Goal: Information Seeking & Learning: Learn about a topic

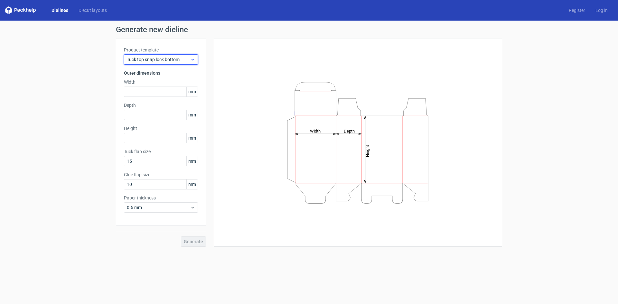
click at [156, 57] on span "Tuck top snap lock bottom" at bounding box center [158, 59] width 63 height 6
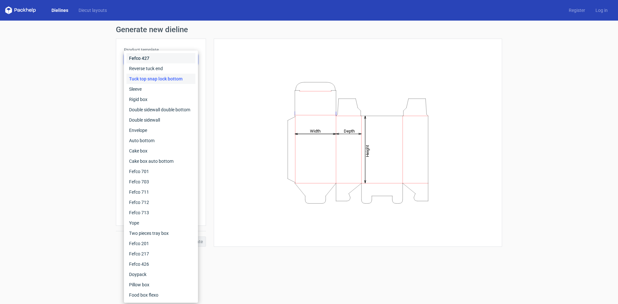
click at [149, 59] on div "Fefco 427" at bounding box center [160, 58] width 69 height 10
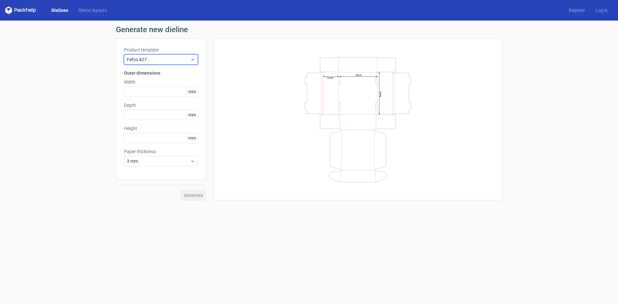
click at [167, 55] on div "Fefco 427" at bounding box center [161, 59] width 74 height 10
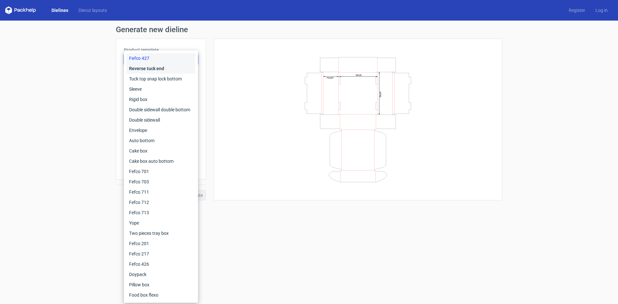
click at [153, 69] on div "Reverse tuck end" at bounding box center [160, 68] width 69 height 10
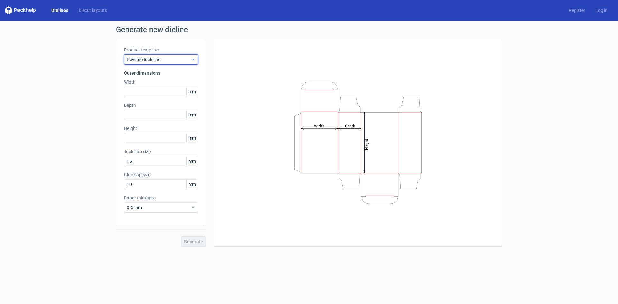
click at [160, 62] on span "Reverse tuck end" at bounding box center [158, 59] width 63 height 6
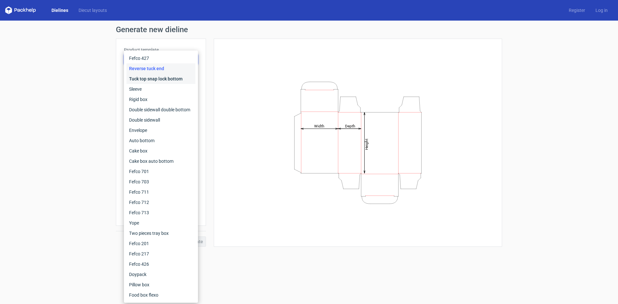
click at [158, 79] on div "Tuck top snap lock bottom" at bounding box center [160, 79] width 69 height 10
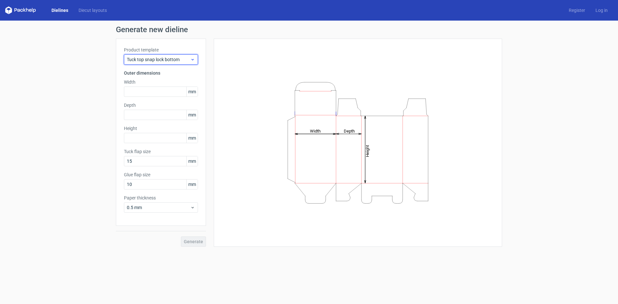
click at [160, 63] on div "Tuck top snap lock bottom" at bounding box center [161, 59] width 74 height 10
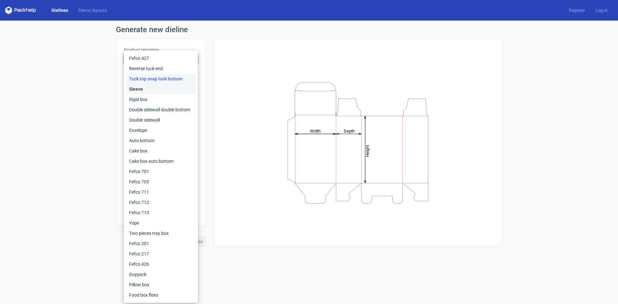
click at [153, 92] on div "Sleeve" at bounding box center [160, 89] width 69 height 10
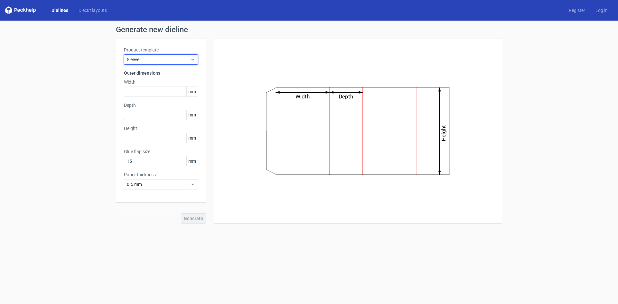
click at [155, 61] on span "Sleeve" at bounding box center [158, 59] width 63 height 6
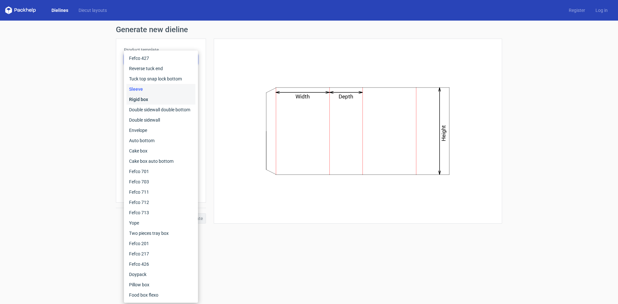
click at [162, 102] on div "Rigid box" at bounding box center [160, 99] width 69 height 10
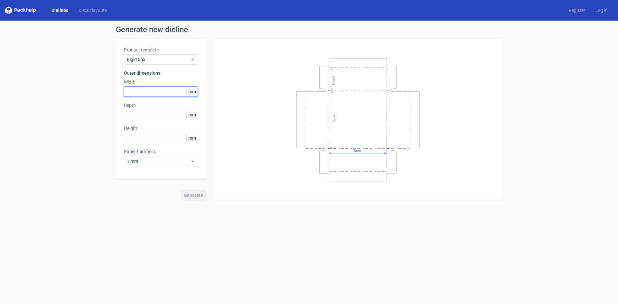
click at [155, 92] on input "text" at bounding box center [161, 92] width 74 height 10
click at [79, 100] on div "Generate new dieline Product template Rigid box Outer dimensions Width mm Depth…" at bounding box center [309, 113] width 618 height 185
click at [54, 145] on div "Generate new dieline Product template Rigid box Outer dimensions Width mm Depth…" at bounding box center [309, 113] width 618 height 185
click at [61, 146] on div "Generate new dieline Product template Rigid box Outer dimensions Width mm Depth…" at bounding box center [309, 113] width 618 height 185
click at [185, 57] on span "Rigid box" at bounding box center [158, 59] width 63 height 6
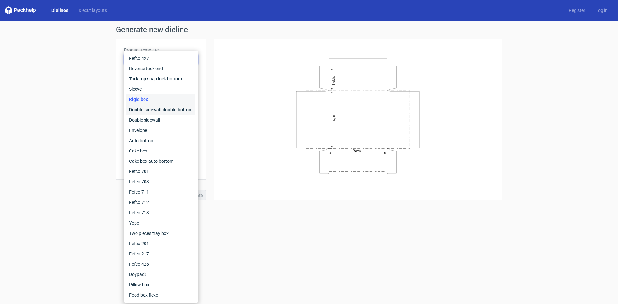
click at [150, 110] on div "Double sidewall double bottom" at bounding box center [160, 110] width 69 height 10
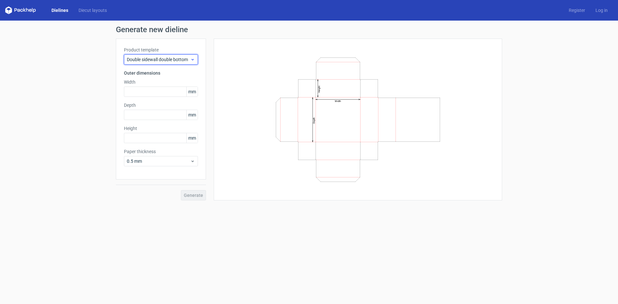
click at [171, 56] on div "Double sidewall double bottom" at bounding box center [161, 59] width 74 height 10
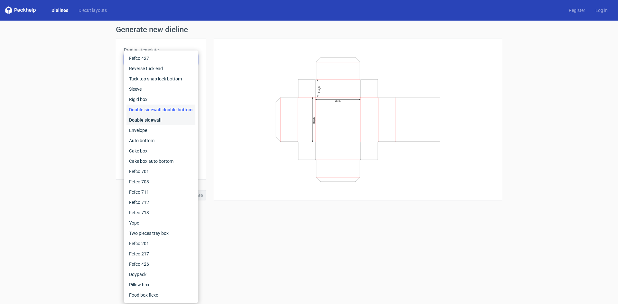
click at [156, 116] on div "Double sidewall" at bounding box center [160, 120] width 69 height 10
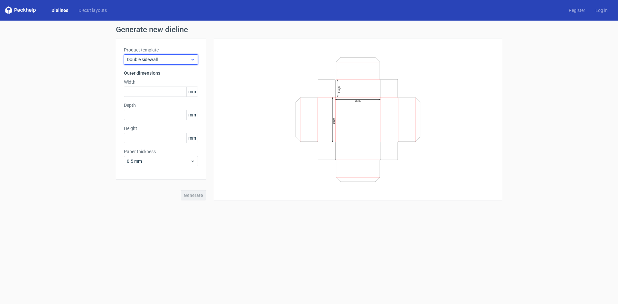
click at [179, 59] on span "Double sidewall" at bounding box center [158, 59] width 63 height 6
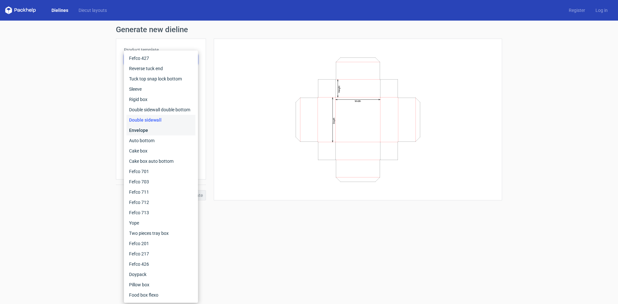
click at [160, 134] on div "Envelope" at bounding box center [160, 130] width 69 height 10
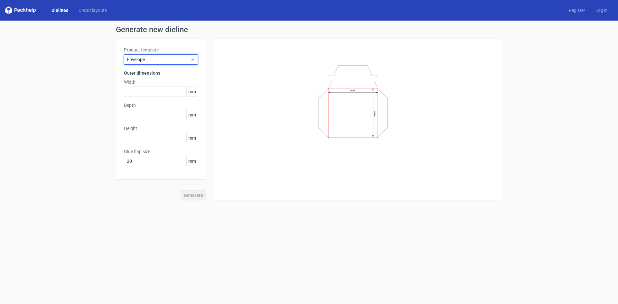
click at [185, 59] on span "Envelope" at bounding box center [158, 59] width 63 height 6
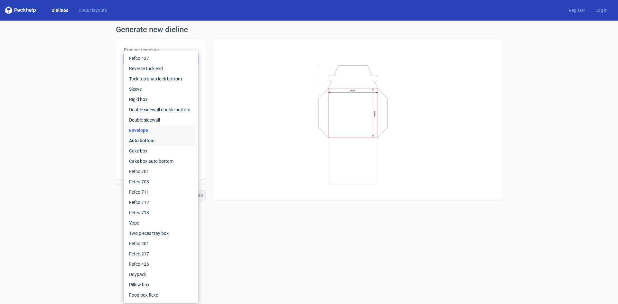
click at [155, 137] on div "Auto bottom" at bounding box center [160, 140] width 69 height 10
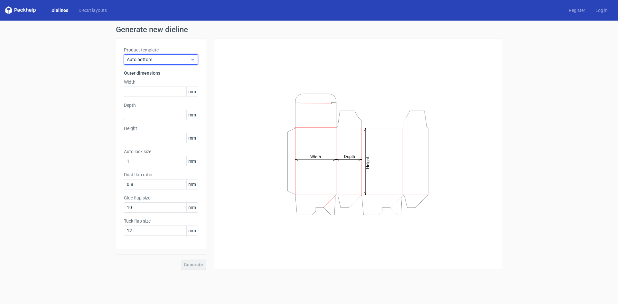
click at [188, 59] on span "Auto bottom" at bounding box center [158, 59] width 63 height 6
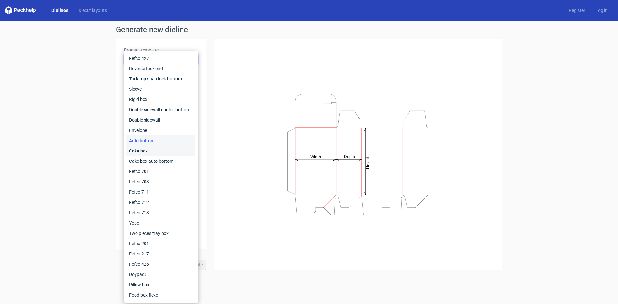
click at [144, 153] on div "Cake box" at bounding box center [160, 151] width 69 height 10
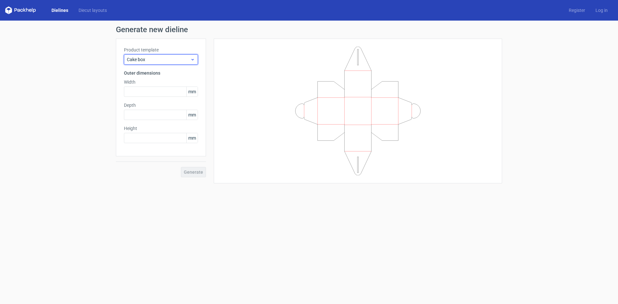
click at [164, 59] on span "Cake box" at bounding box center [158, 59] width 63 height 6
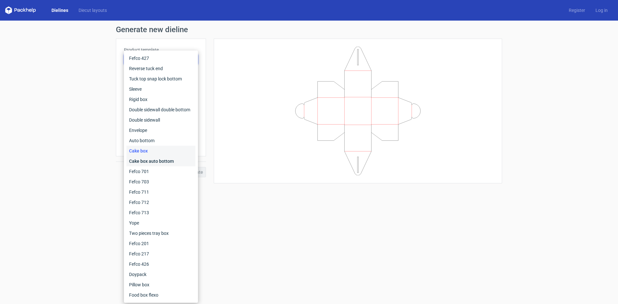
click at [150, 160] on div "Cake box auto bottom" at bounding box center [160, 161] width 69 height 10
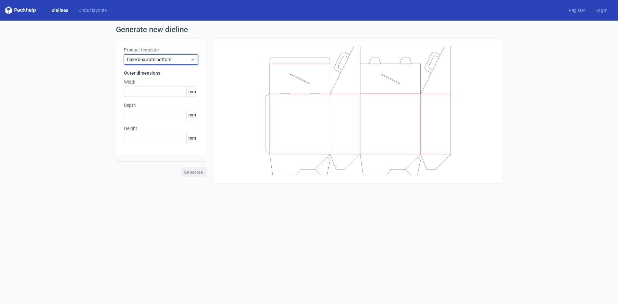
click at [171, 59] on span "Cake box auto bottom" at bounding box center [158, 59] width 63 height 6
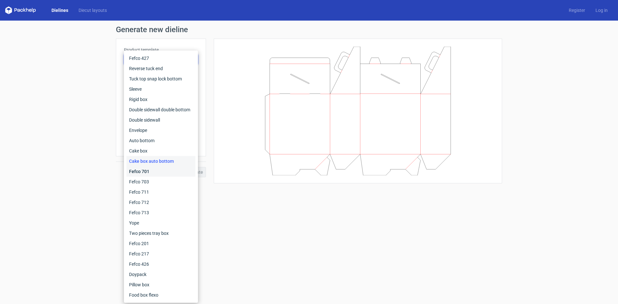
click at [157, 171] on div "Fefco 701" at bounding box center [160, 171] width 69 height 10
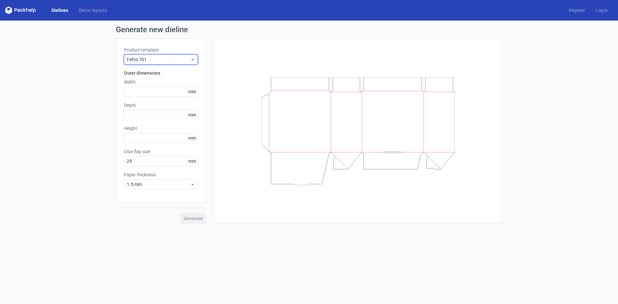
click at [150, 61] on span "Fefco 701" at bounding box center [158, 59] width 63 height 6
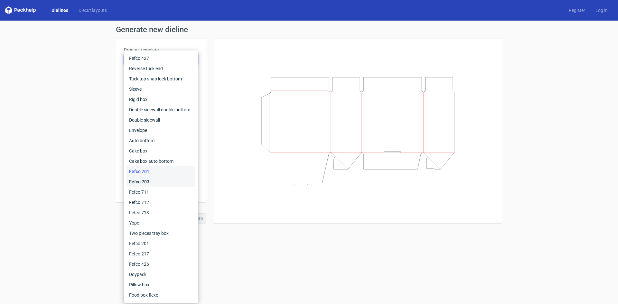
click at [144, 180] on div "Fefco 703" at bounding box center [160, 182] width 69 height 10
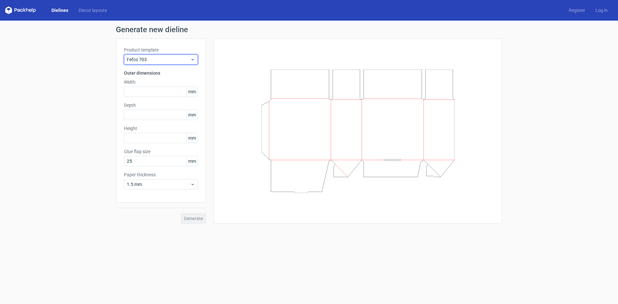
click at [161, 63] on div "Fefco 703" at bounding box center [161, 59] width 74 height 10
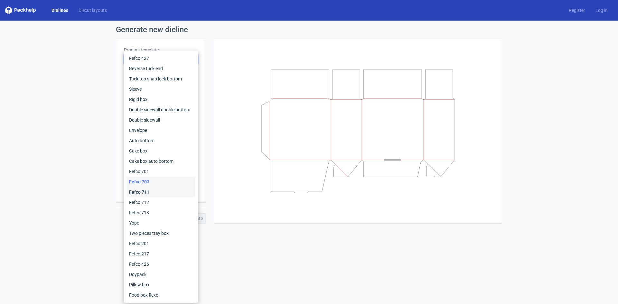
click at [144, 193] on div "Fefco 711" at bounding box center [160, 192] width 69 height 10
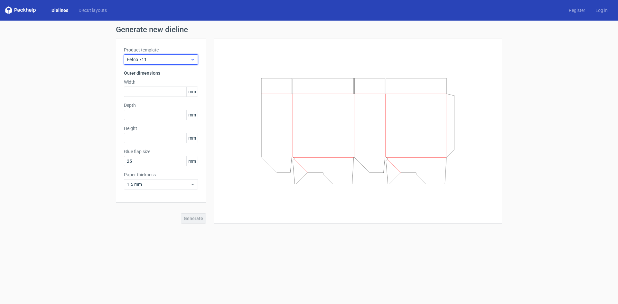
click at [157, 62] on span "Fefco 711" at bounding box center [158, 59] width 63 height 6
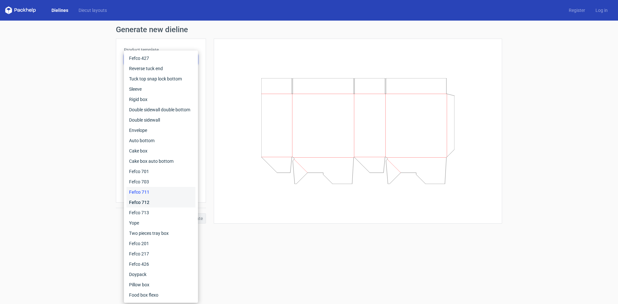
click at [150, 202] on div "Fefco 712" at bounding box center [160, 202] width 69 height 10
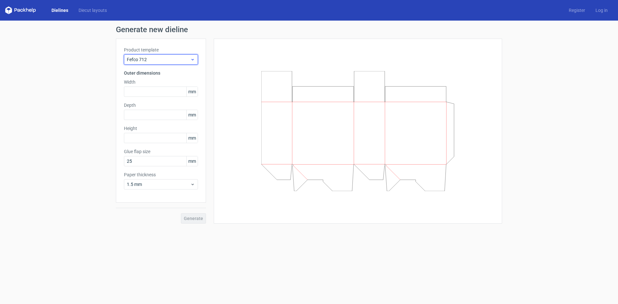
click at [168, 62] on span "Fefco 712" at bounding box center [158, 59] width 63 height 6
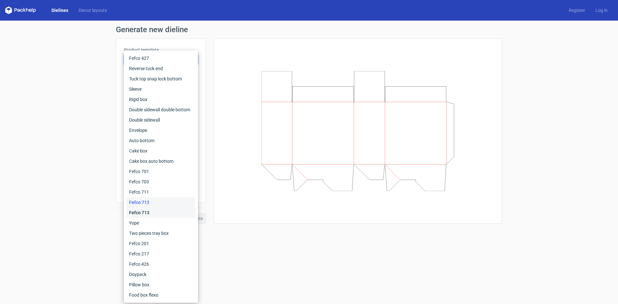
click at [138, 212] on div "Fefco 713" at bounding box center [160, 213] width 69 height 10
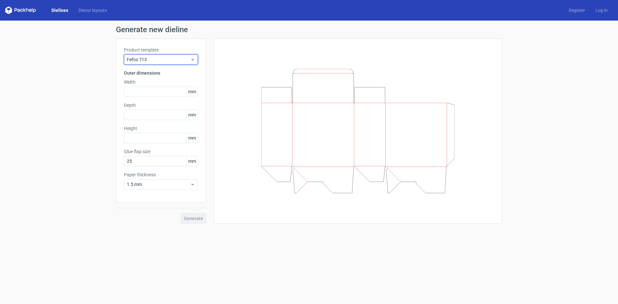
click at [175, 56] on div "Fefco 713" at bounding box center [161, 59] width 74 height 10
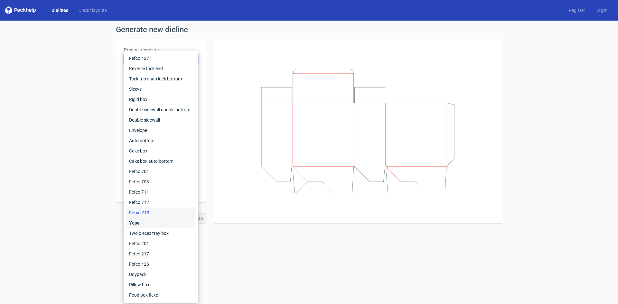
click at [155, 221] on div "Yope" at bounding box center [160, 223] width 69 height 10
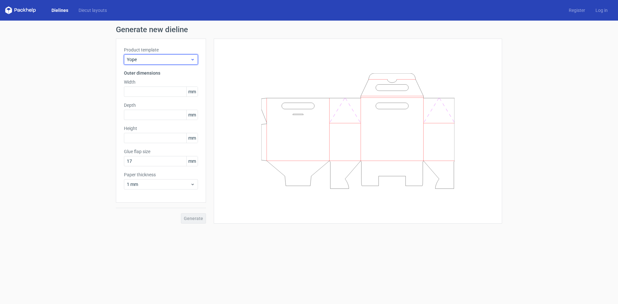
click at [170, 57] on span "Yope" at bounding box center [158, 59] width 63 height 6
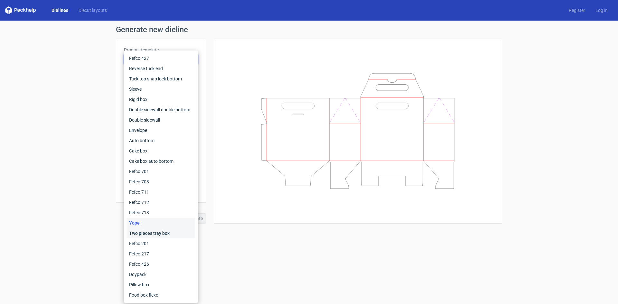
click at [152, 229] on div "Two pieces tray box" at bounding box center [160, 233] width 69 height 10
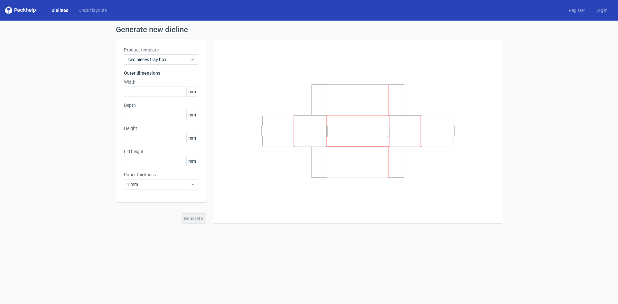
click at [257, 228] on div "Generate new dieline Product template Two pieces tray box Outer dimensions Widt…" at bounding box center [309, 125] width 618 height 208
click at [169, 56] on div "Two pieces tray box" at bounding box center [161, 59] width 74 height 10
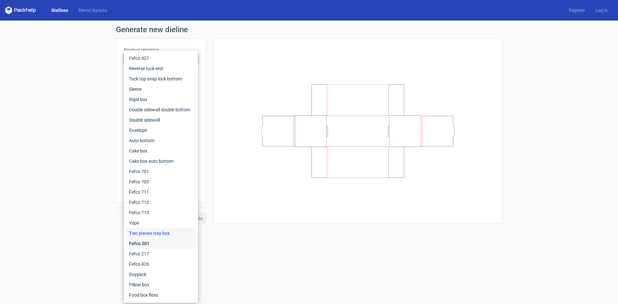
click at [151, 248] on div "Fefco 201" at bounding box center [160, 243] width 69 height 10
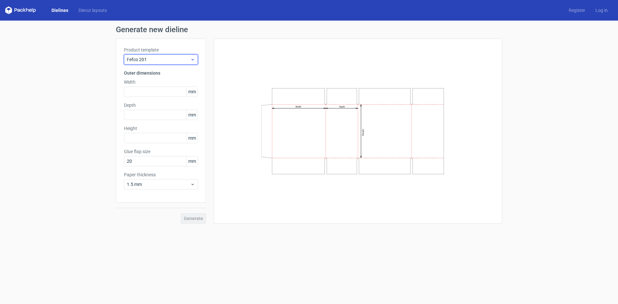
click at [186, 61] on span "Fefco 201" at bounding box center [158, 59] width 63 height 6
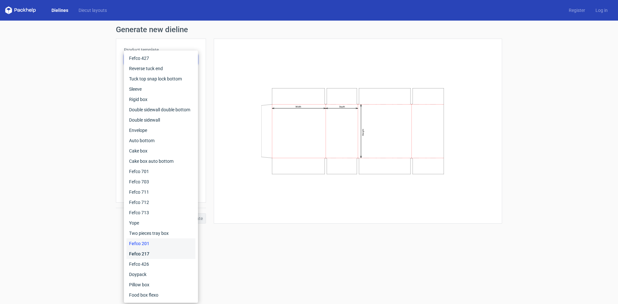
click at [148, 253] on div "Fefco 217" at bounding box center [160, 254] width 69 height 10
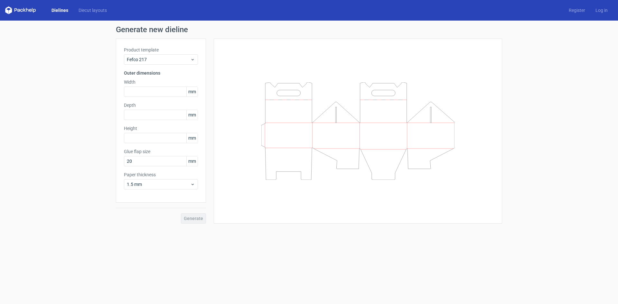
click at [205, 250] on form "Generate new dieline Product template Fefco 217 Outer dimensions Width mm Depth…" at bounding box center [309, 163] width 618 height 284
click at [174, 58] on span "Fefco 217" at bounding box center [158, 59] width 63 height 6
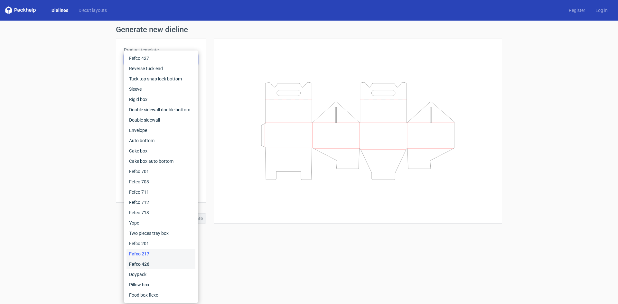
click at [146, 264] on div "Fefco 426" at bounding box center [160, 264] width 69 height 10
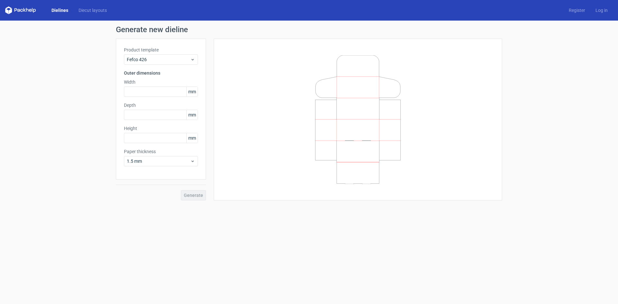
click at [179, 256] on form "Generate new dieline Product template Fefco 426 Outer dimensions Width mm Depth…" at bounding box center [309, 163] width 618 height 284
click at [179, 59] on span "Fefco 426" at bounding box center [158, 59] width 63 height 6
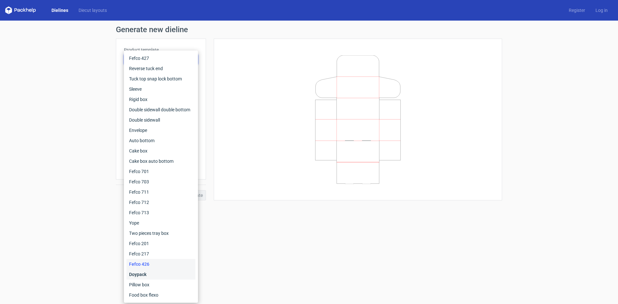
click at [159, 275] on div "Doypack" at bounding box center [160, 274] width 69 height 10
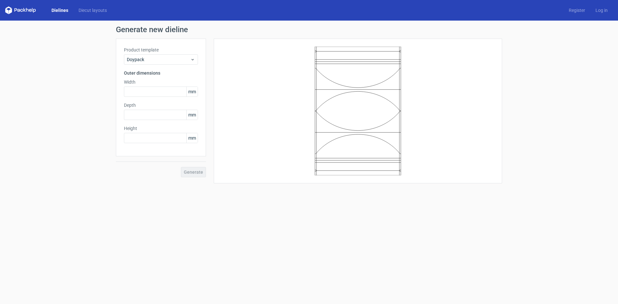
click at [237, 274] on form "Generate new dieline Product template Doypack Outer dimensions Width mm Depth m…" at bounding box center [309, 163] width 618 height 284
click at [222, 231] on form "Generate new dieline Product template Doypack Outer dimensions Width mm Depth m…" at bounding box center [309, 163] width 618 height 284
click at [186, 55] on div "Doypack" at bounding box center [161, 59] width 74 height 10
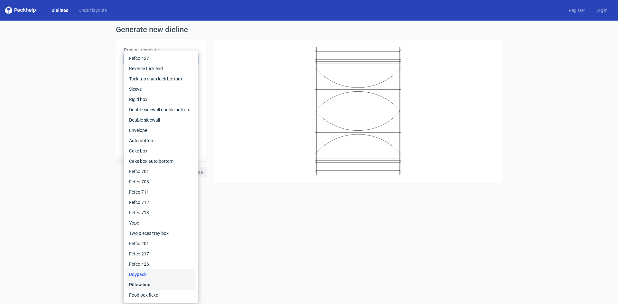
click at [144, 281] on div "Pillow box" at bounding box center [160, 285] width 69 height 10
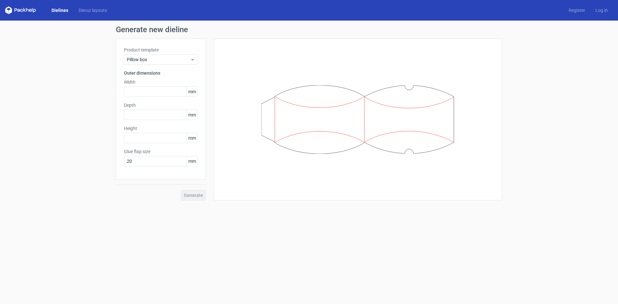
click at [69, 245] on form "Generate new dieline Product template Pillow box Outer dimensions Width mm Dept…" at bounding box center [309, 163] width 618 height 284
click at [196, 68] on div "Product template Pillow box Outer dimensions Width mm Depth mm Height mm Glue f…" at bounding box center [161, 109] width 90 height 141
click at [196, 59] on div "Pillow box" at bounding box center [161, 59] width 74 height 10
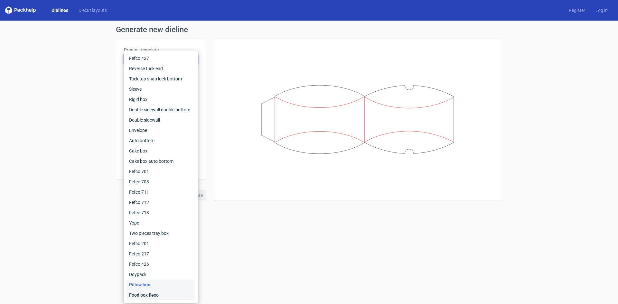
click at [164, 292] on div "Food box flexo" at bounding box center [160, 295] width 69 height 10
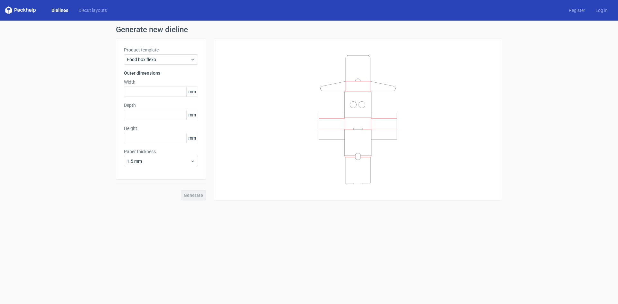
click at [58, 243] on form "Generate new dieline Product template Food box flexo Outer dimensions Width mm …" at bounding box center [309, 163] width 618 height 284
click at [192, 235] on form "Generate new dieline Product template Food box flexo Outer dimensions Width mm …" at bounding box center [309, 163] width 618 height 284
click at [160, 59] on span "Food box flexo" at bounding box center [158, 59] width 63 height 6
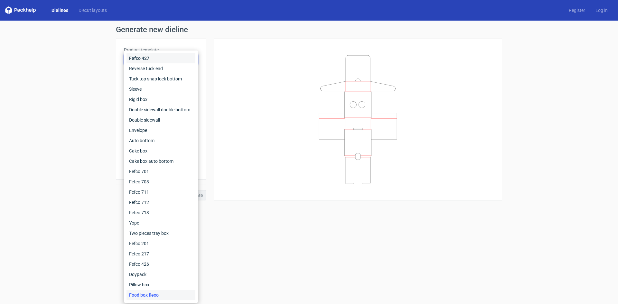
click at [154, 59] on div "Fefco 427" at bounding box center [160, 58] width 69 height 10
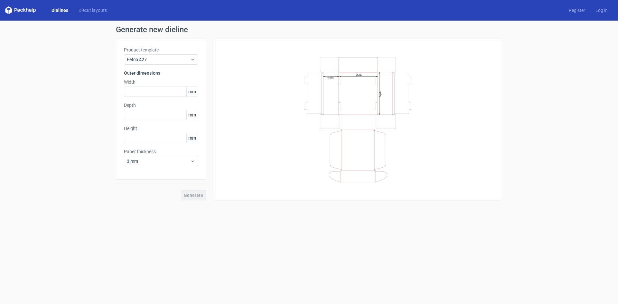
click at [57, 125] on div "Generate new dieline Product template Fefco 427 Outer dimensions Width mm Depth…" at bounding box center [309, 113] width 618 height 185
